Goal: Task Accomplishment & Management: Manage account settings

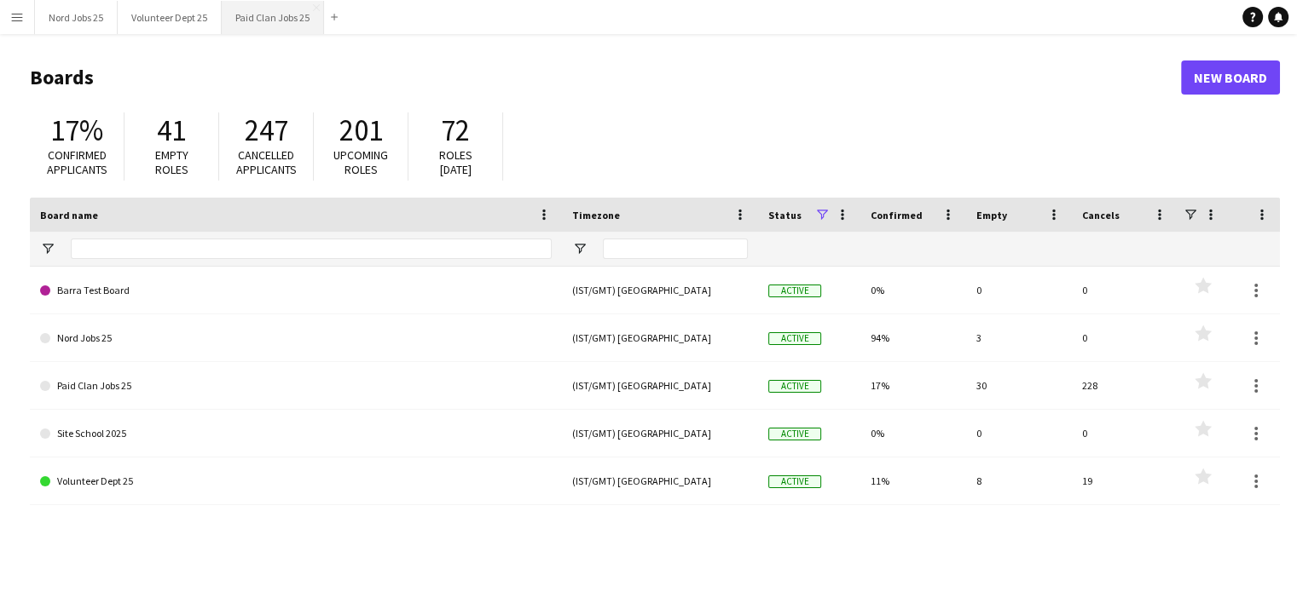
click at [263, 24] on button "Paid Clan Jobs 25 Close" at bounding box center [273, 17] width 102 height 33
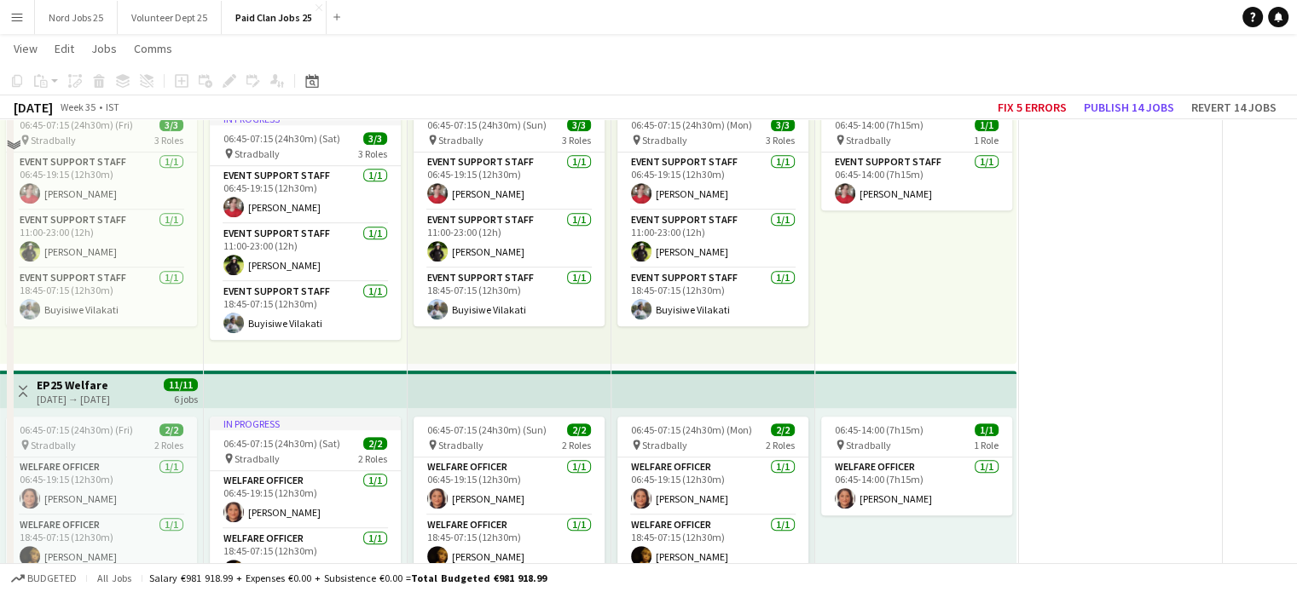
scroll to position [2666, 0]
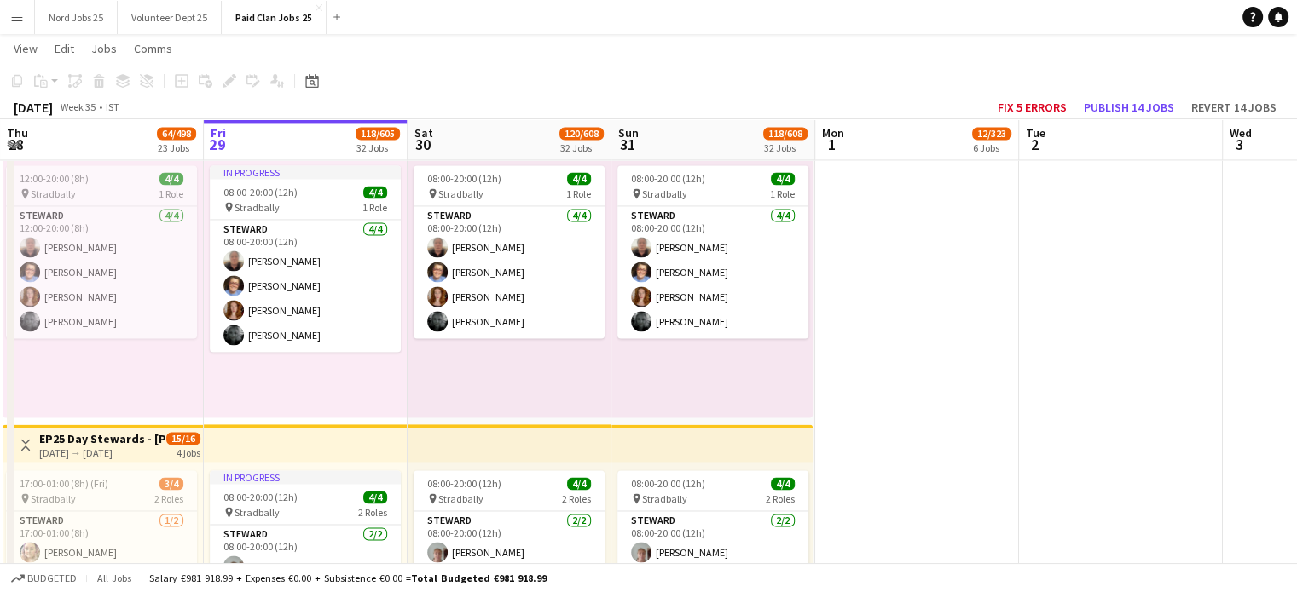
click at [14, 13] on app-icon "Menu" at bounding box center [17, 17] width 14 height 14
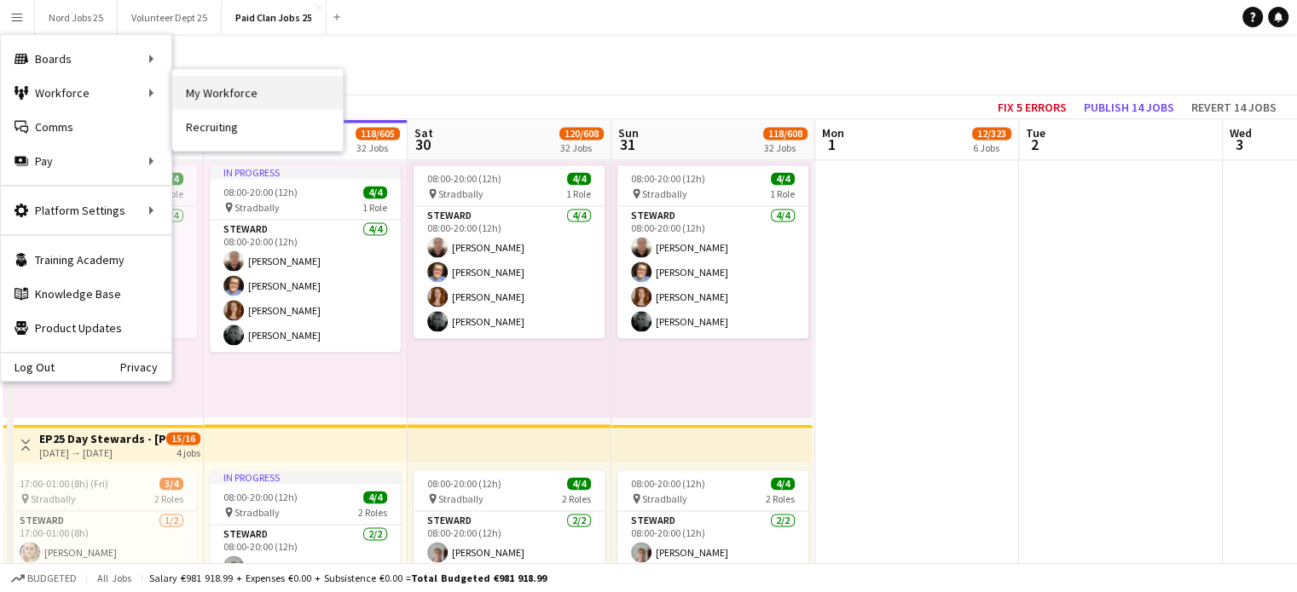
click at [188, 98] on link "My Workforce" at bounding box center [257, 93] width 170 height 34
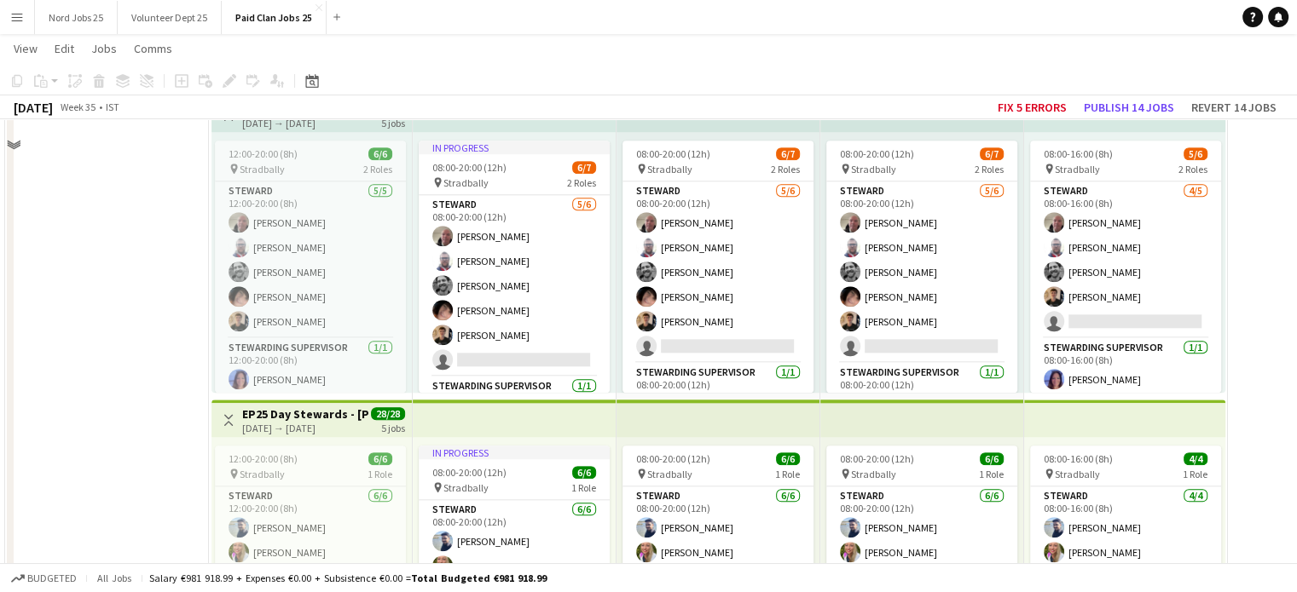
scroll to position [7072, 0]
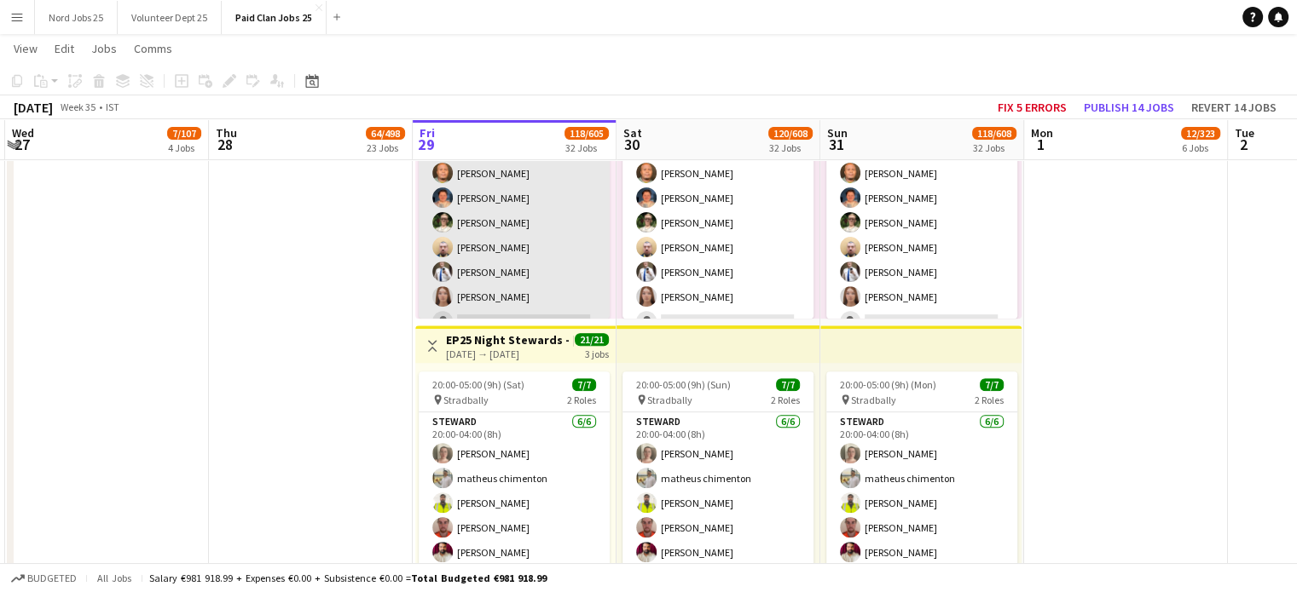
click at [522, 267] on app-card-role "[PERSON_NAME] [DATE] 20:00-04:00 (8h) [PERSON_NAME] Telekelo [PERSON_NAME] [PER…" at bounding box center [514, 222] width 191 height 231
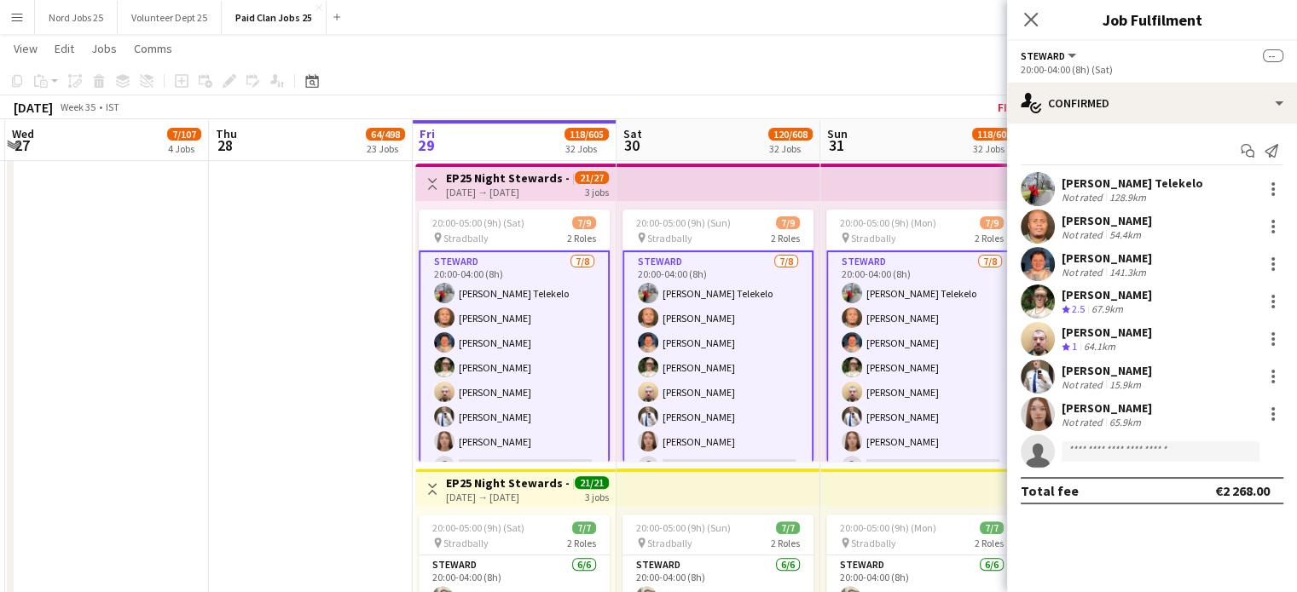
scroll to position [6884, 0]
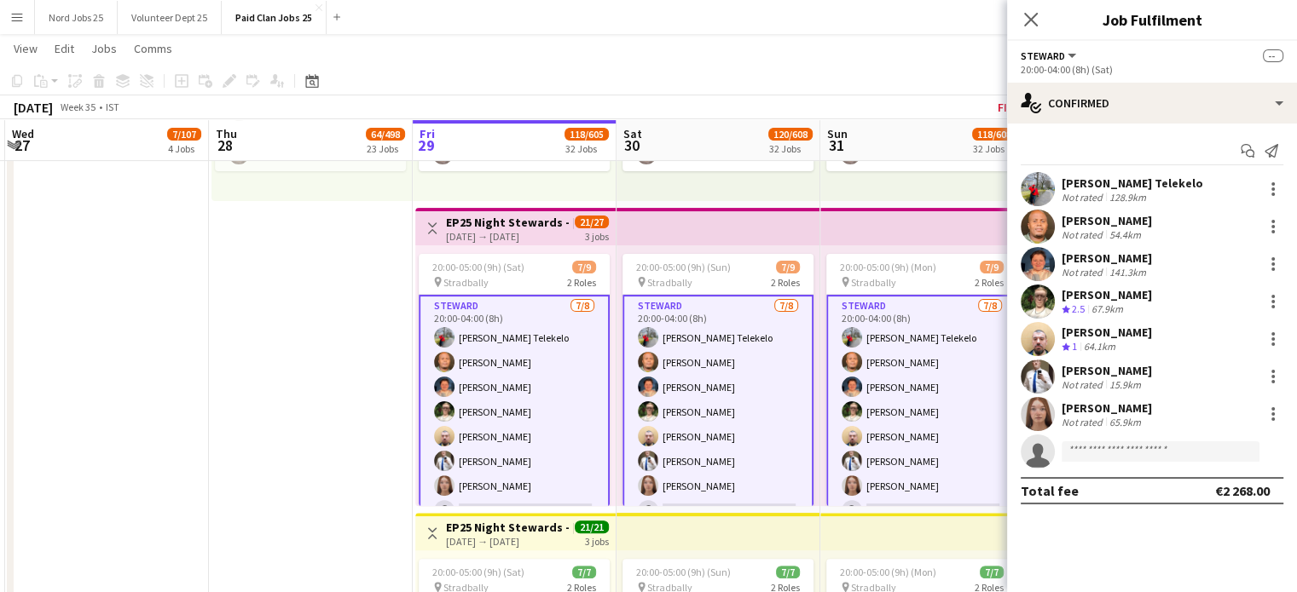
click at [1043, 419] on app-user-avatar at bounding box center [1037, 414] width 34 height 34
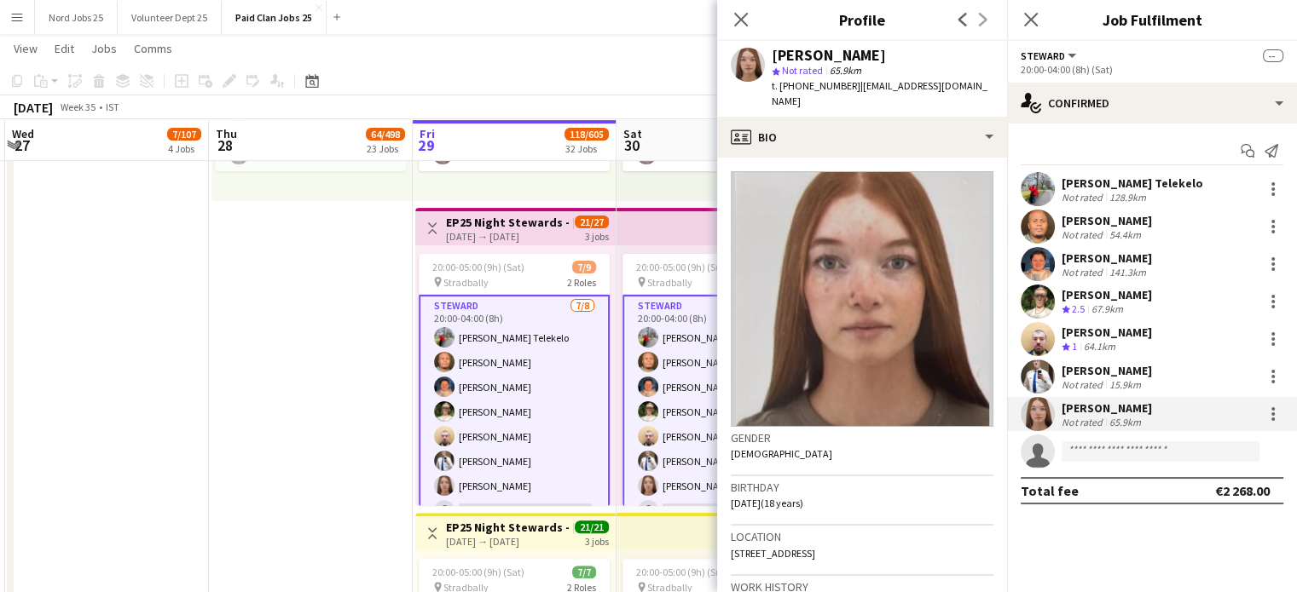
scroll to position [617, 0]
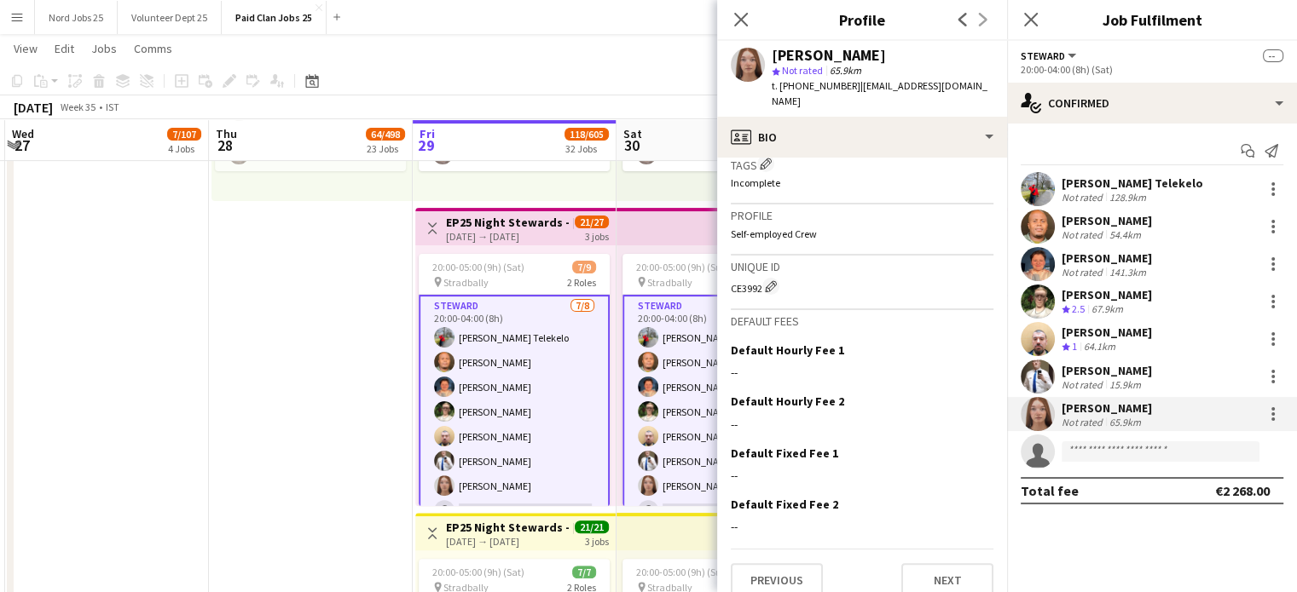
click at [751, 278] on div "CE3992 Edit crew unique ID" at bounding box center [862, 286] width 263 height 17
copy div "CE3992"
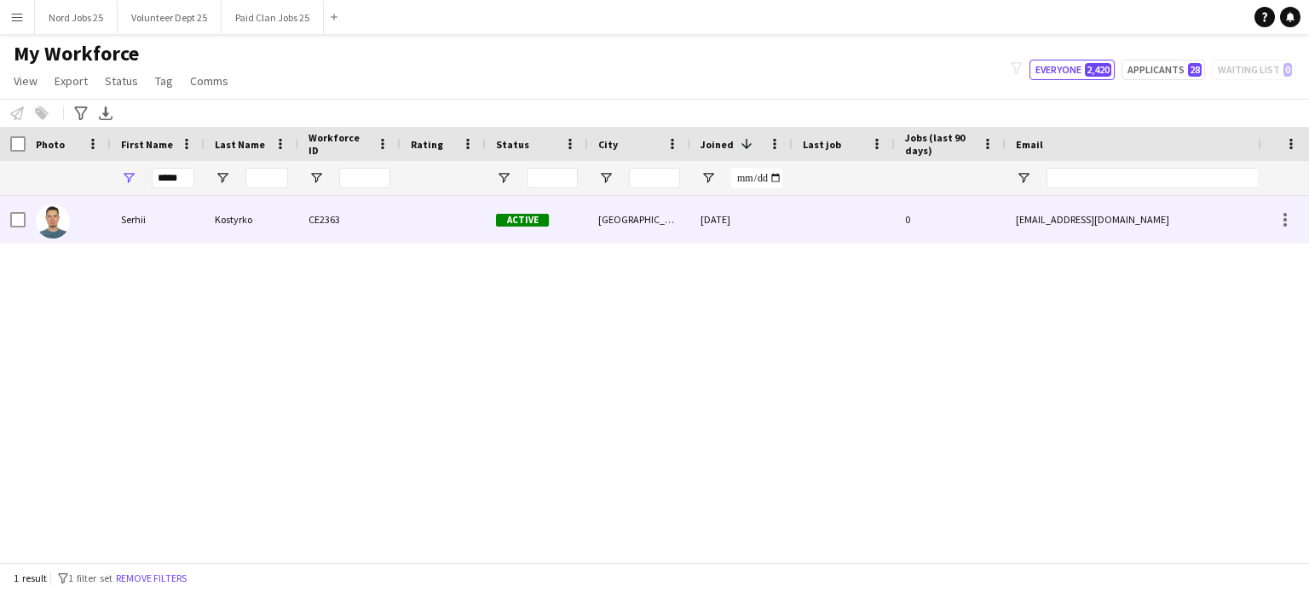
type input "*****"
click at [205, 234] on div "Kostyrko" at bounding box center [252, 219] width 94 height 47
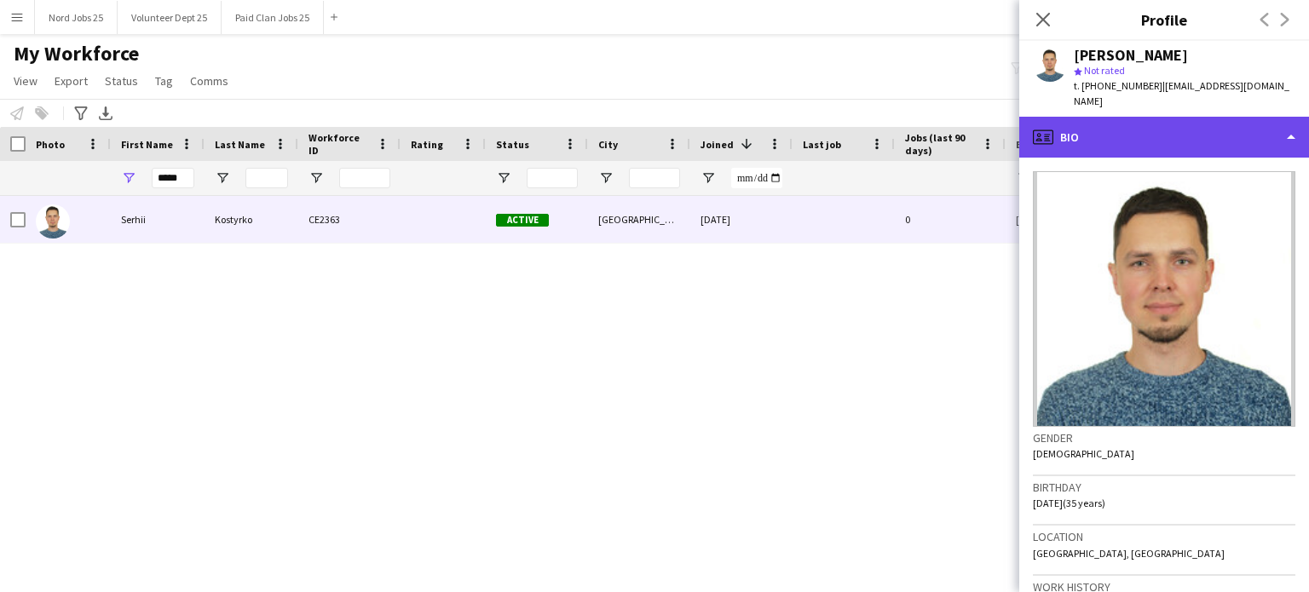
click at [1135, 117] on div "profile Bio" at bounding box center [1165, 137] width 290 height 41
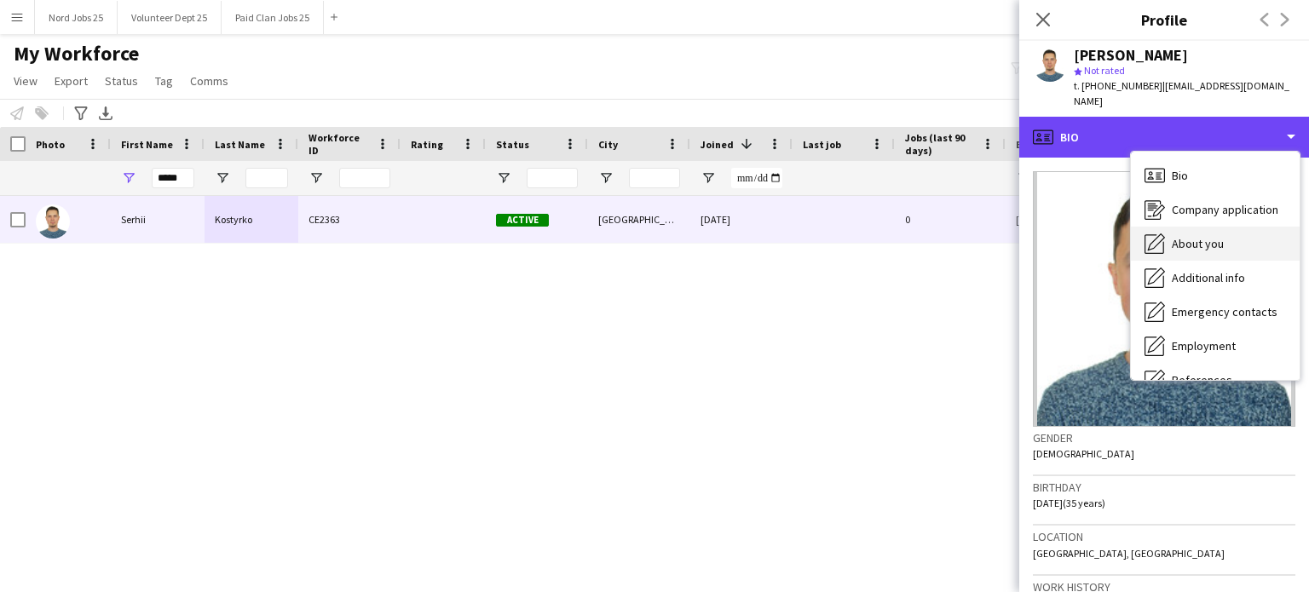
scroll to position [160, 0]
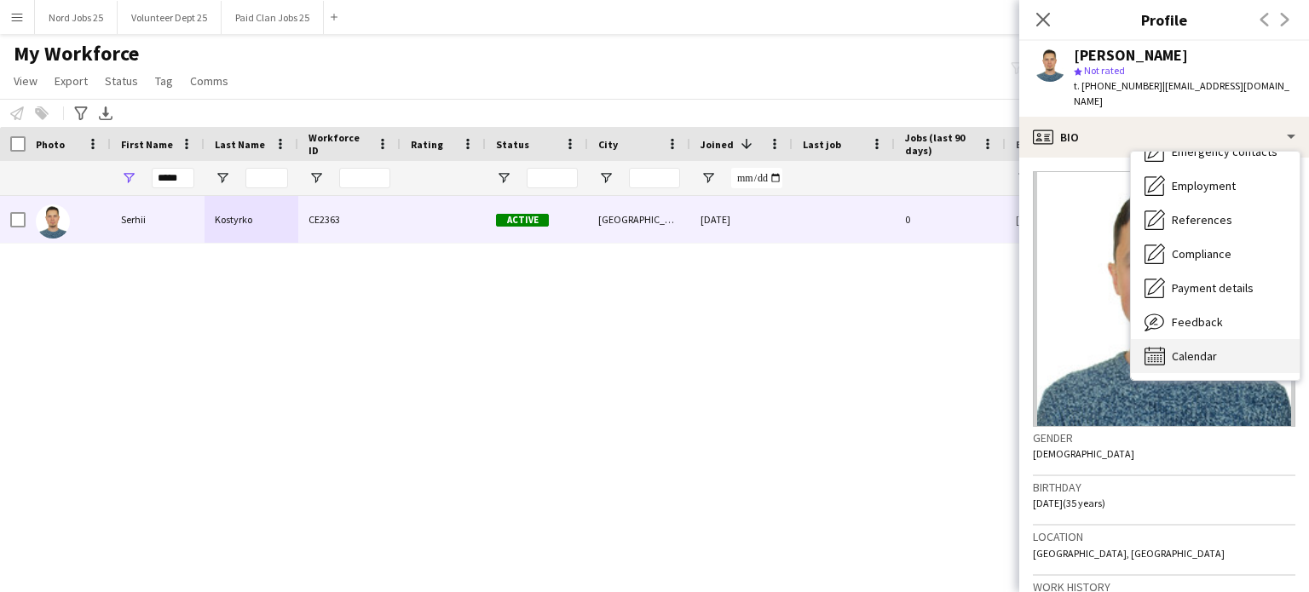
click at [1170, 339] on div "Calendar Calendar" at bounding box center [1215, 356] width 169 height 34
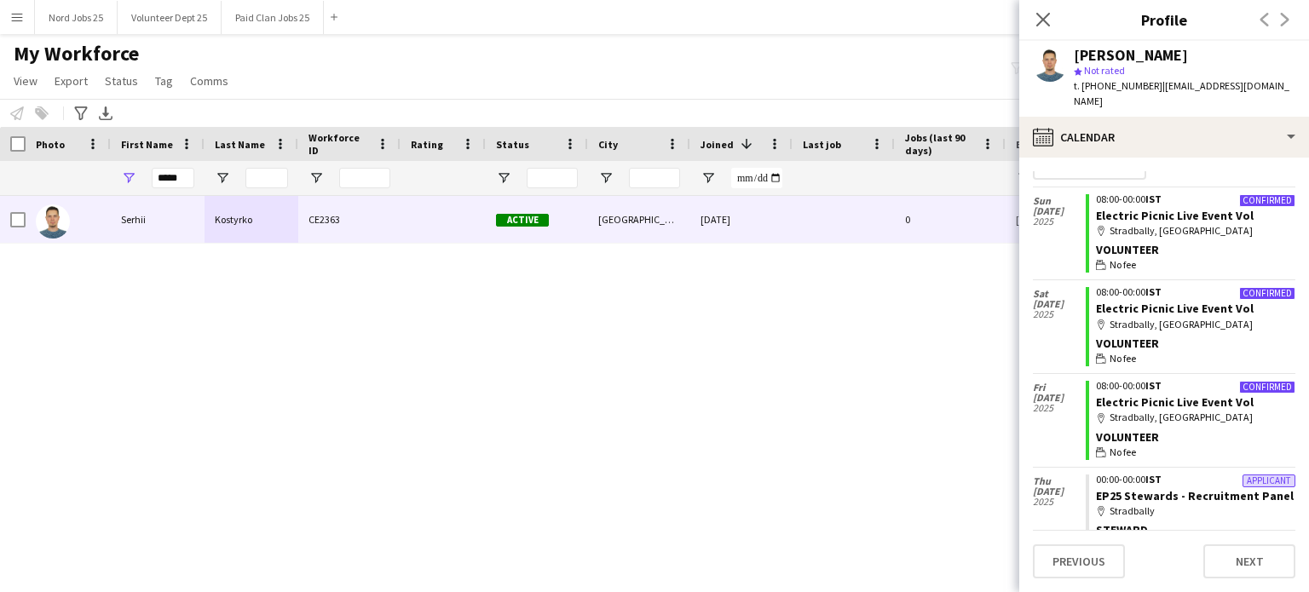
scroll to position [33, 0]
